Goal: Check status

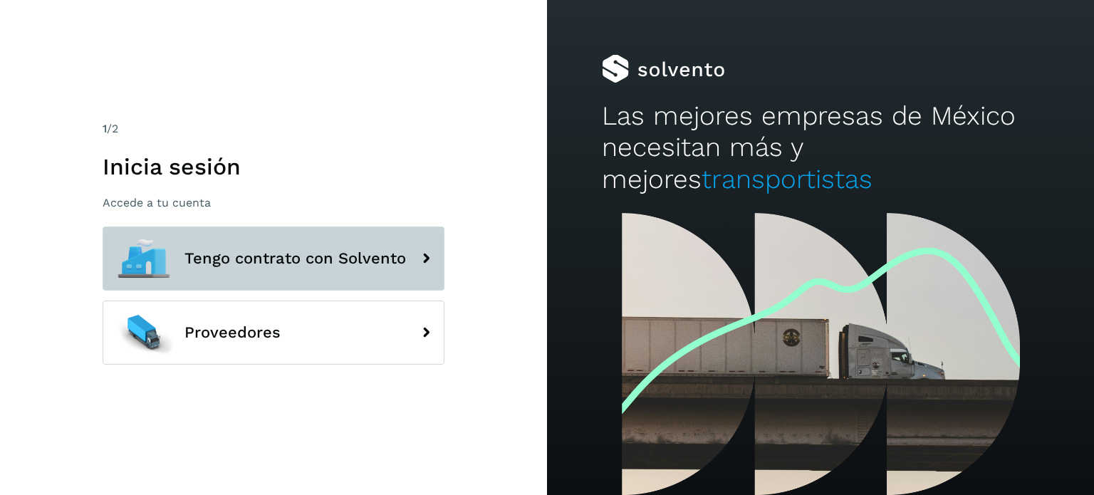
click at [280, 282] on button "Tengo contrato con Solvento" at bounding box center [274, 258] width 342 height 64
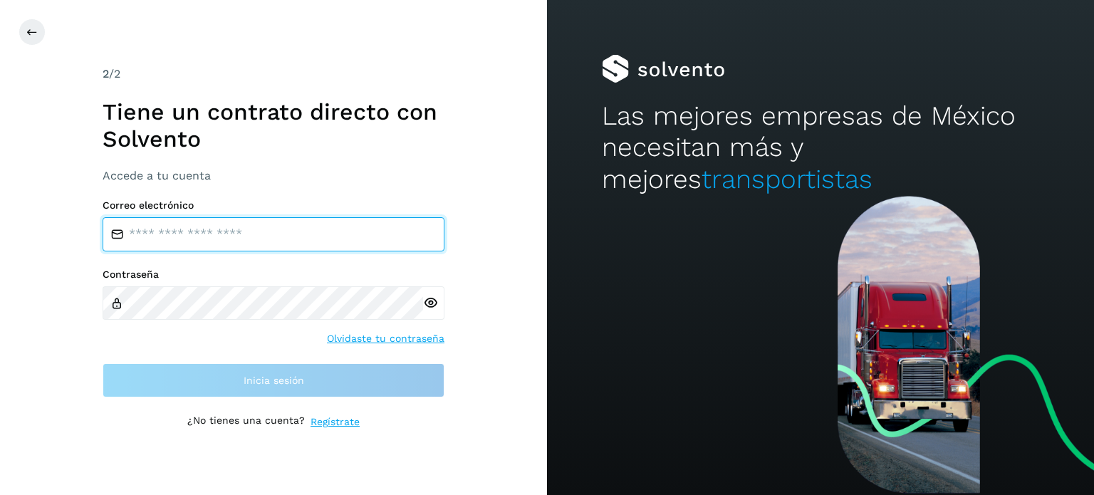
type input "**********"
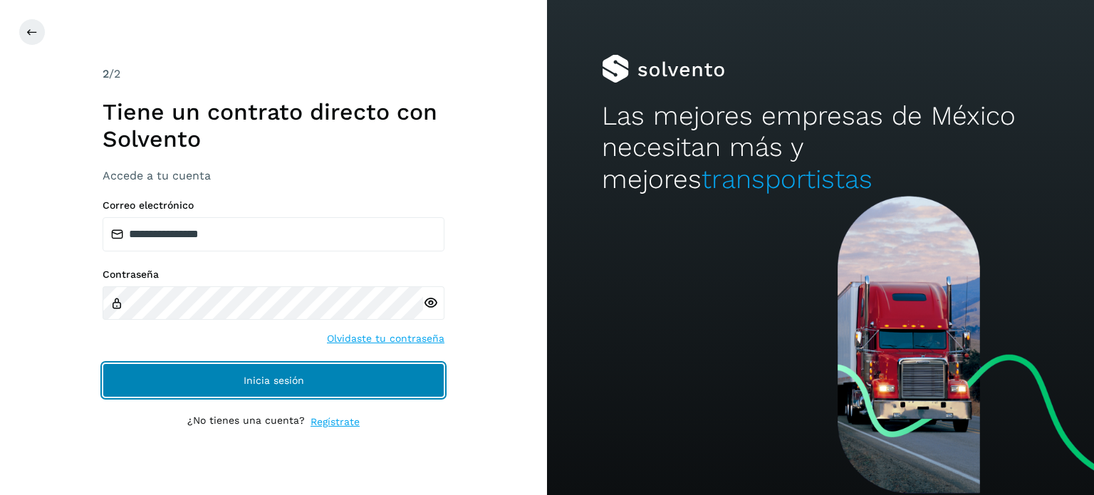
click at [199, 379] on button "Inicia sesión" at bounding box center [274, 380] width 342 height 34
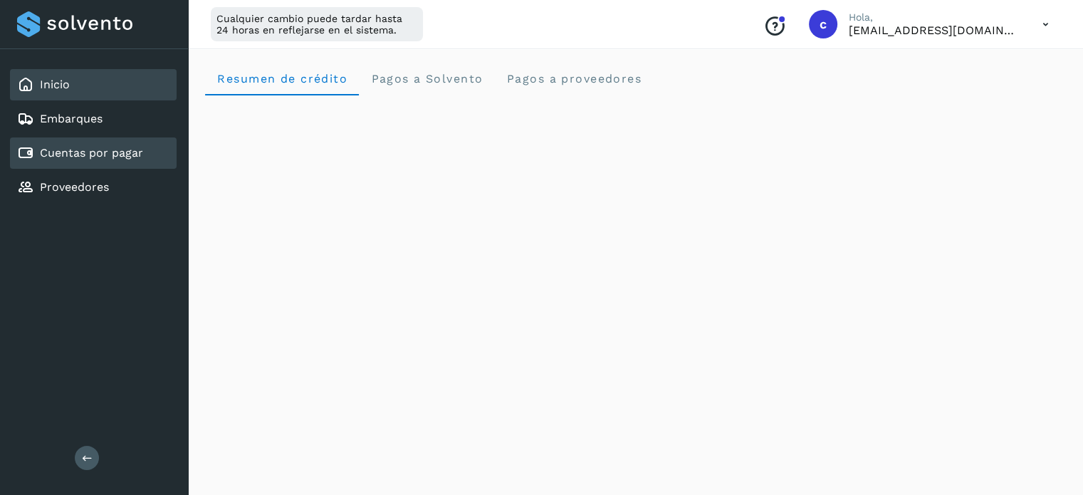
click at [95, 153] on link "Cuentas por pagar" at bounding box center [91, 153] width 103 height 14
